Goal: Transaction & Acquisition: Purchase product/service

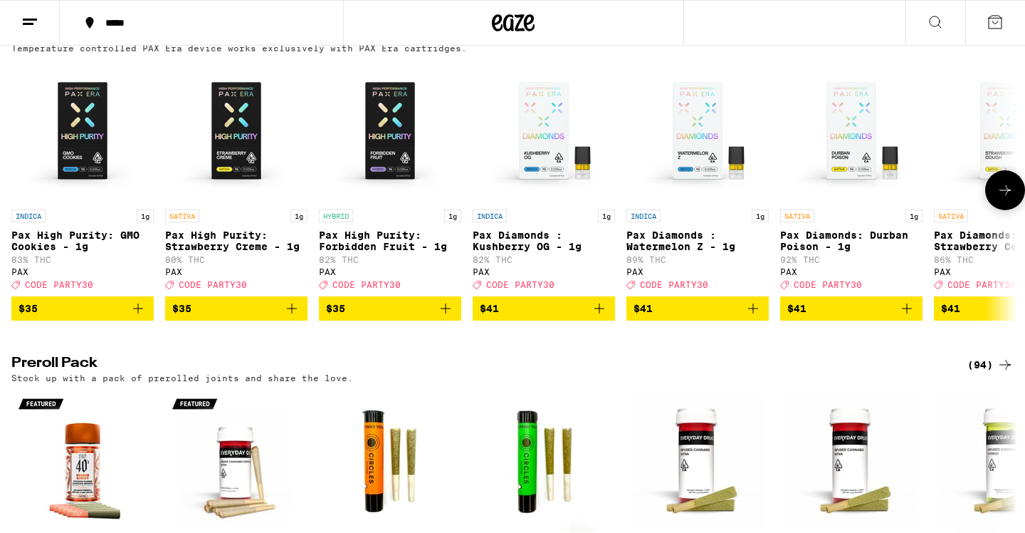
scroll to position [2861, 0]
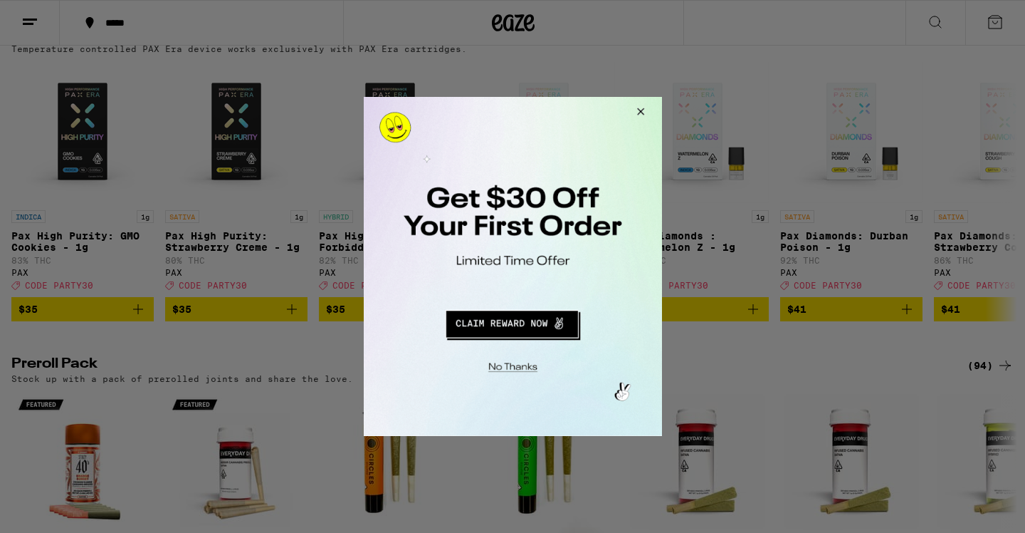
click at [643, 113] on button "Close Modal" at bounding box center [638, 114] width 38 height 34
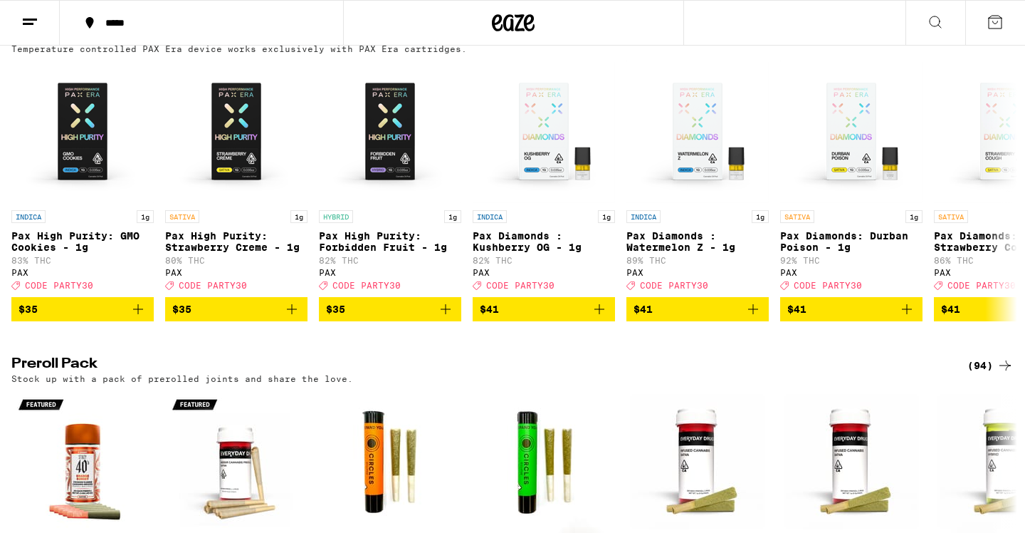
click at [1003, 44] on icon at bounding box center [1005, 35] width 17 height 17
